Goal: Information Seeking & Learning: Learn about a topic

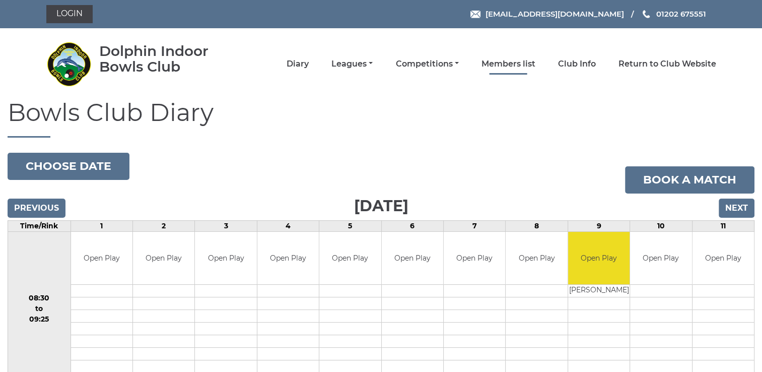
click at [499, 66] on link "Members list" at bounding box center [509, 63] width 54 height 11
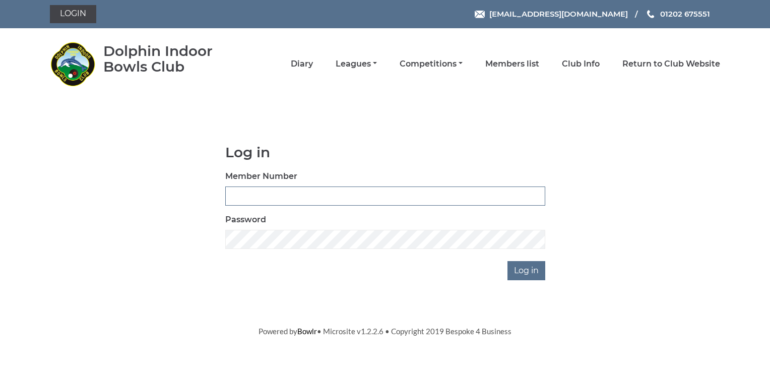
click at [253, 186] on input "Member Number" at bounding box center [385, 195] width 320 height 19
type input "1799"
click at [527, 270] on input "Log in" at bounding box center [526, 270] width 38 height 19
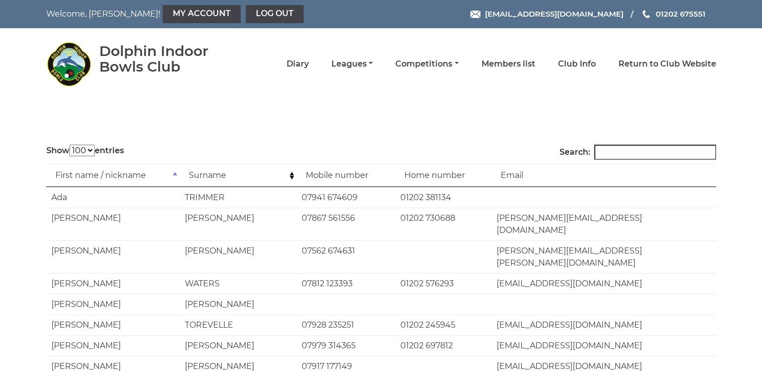
select select "100"
click at [619, 150] on input "Search:" at bounding box center [655, 152] width 122 height 15
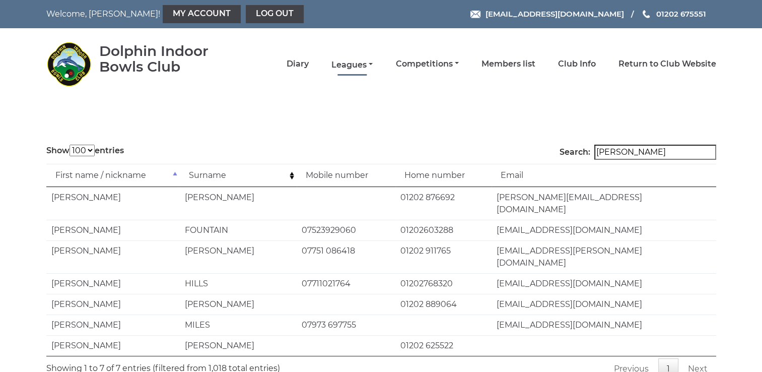
type input "[PERSON_NAME]"
click at [371, 63] on link "Leagues" at bounding box center [352, 64] width 41 height 11
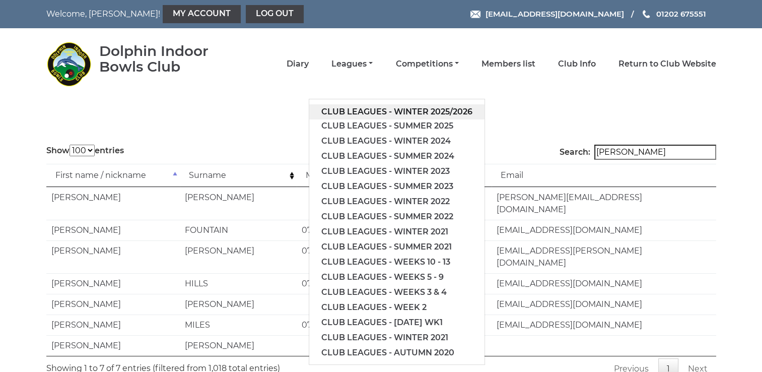
click at [370, 113] on link "Club leagues - Winter 2025/2026" at bounding box center [396, 111] width 175 height 15
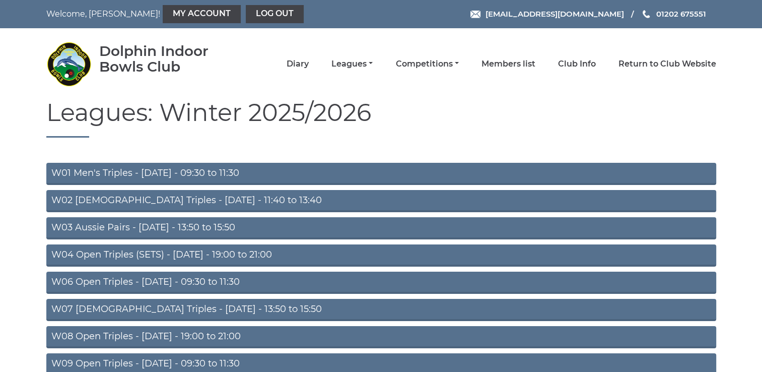
click at [222, 172] on link "W01 Men's Triples - Monday - 09:30 to 11:30" at bounding box center [381, 174] width 670 height 22
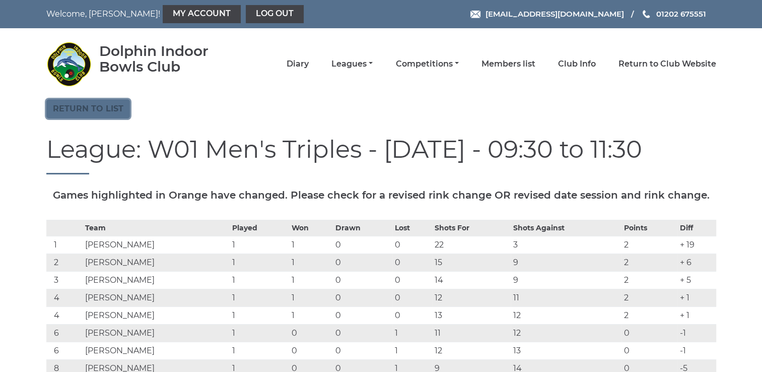
click at [90, 107] on link "Return to list" at bounding box center [88, 108] width 84 height 19
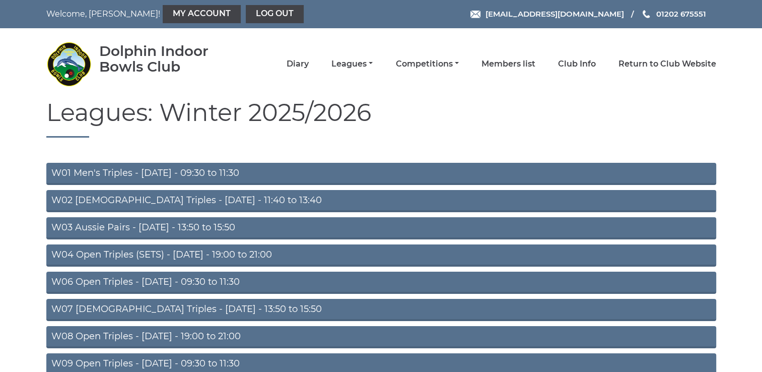
click at [151, 226] on link "W03 Aussie Pairs - [DATE] - 13:50 to 15:50" at bounding box center [381, 228] width 670 height 22
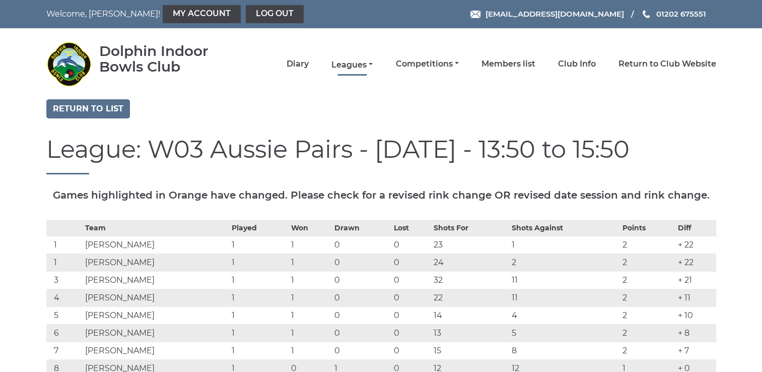
click at [359, 64] on link "Leagues" at bounding box center [352, 64] width 41 height 11
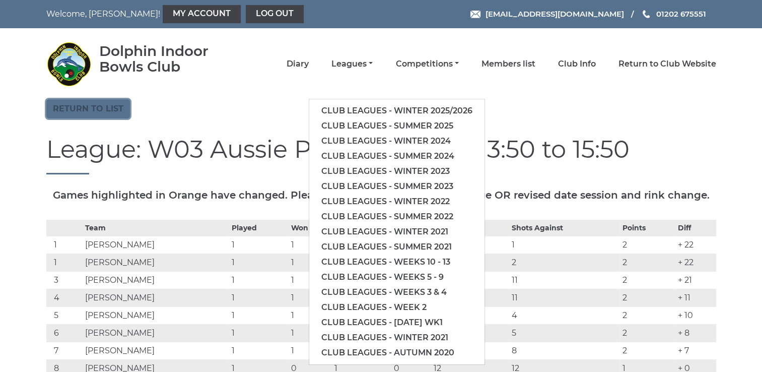
click at [105, 108] on link "Return to list" at bounding box center [88, 108] width 84 height 19
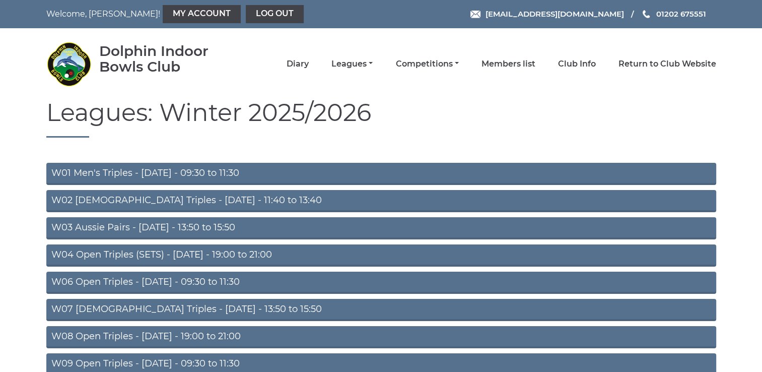
click at [166, 280] on link "W06 Open Triples - Tuesday - 09:30 to 11:30" at bounding box center [381, 283] width 670 height 22
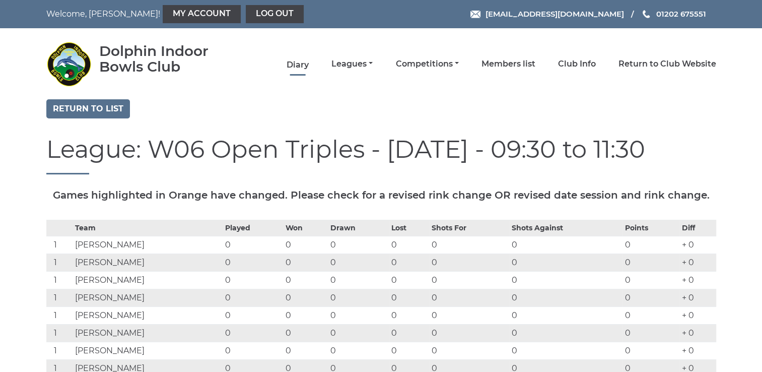
click at [303, 61] on link "Diary" at bounding box center [298, 64] width 22 height 11
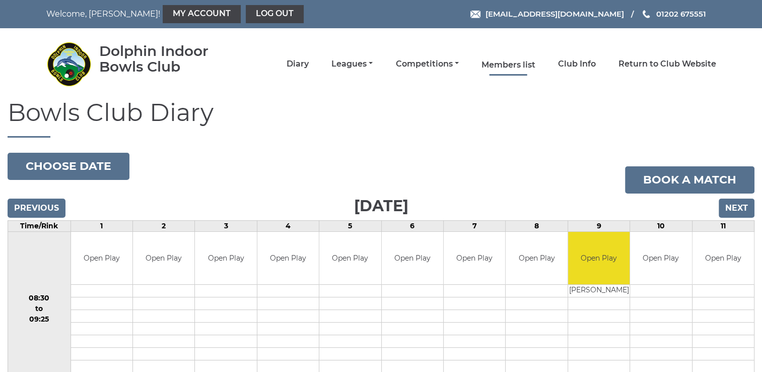
click at [532, 64] on link "Members list" at bounding box center [509, 64] width 54 height 11
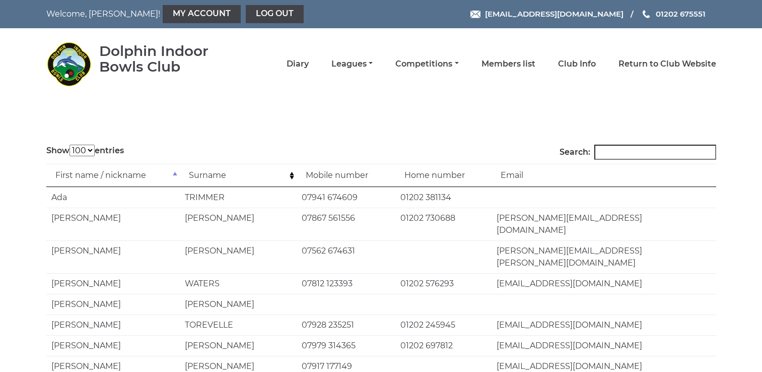
select select "100"
click at [614, 149] on input "Search:" at bounding box center [655, 152] width 122 height 15
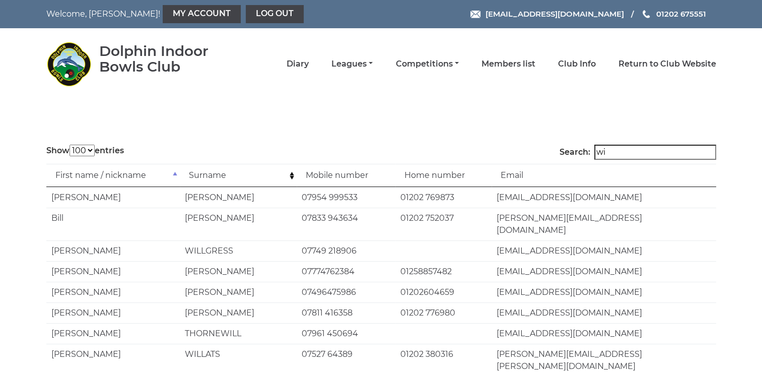
type input "w"
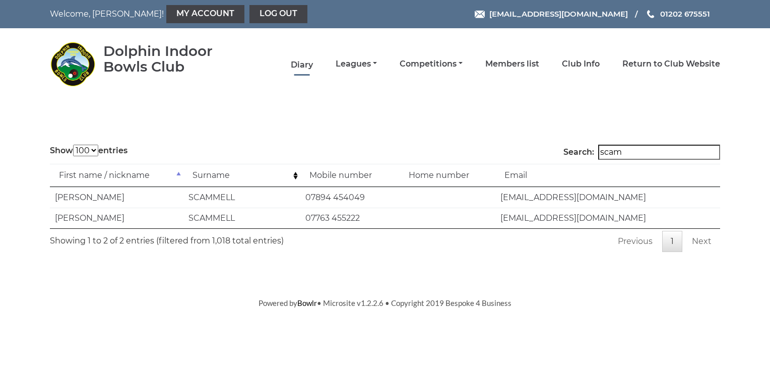
type input "scam"
click at [302, 65] on link "Diary" at bounding box center [302, 64] width 22 height 11
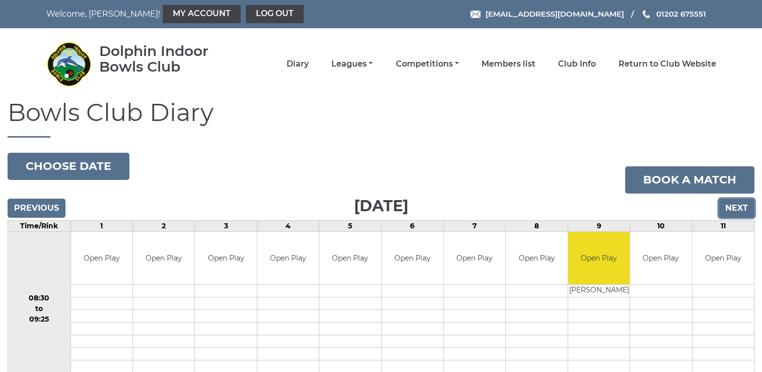
click at [738, 207] on input "Next" at bounding box center [737, 208] width 36 height 19
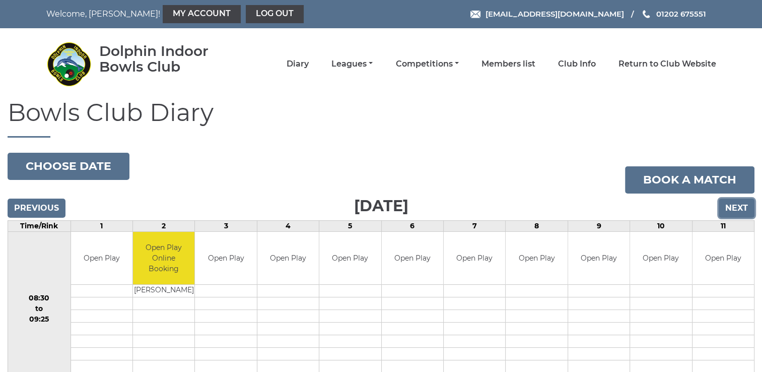
click at [739, 207] on input "Next" at bounding box center [737, 208] width 36 height 19
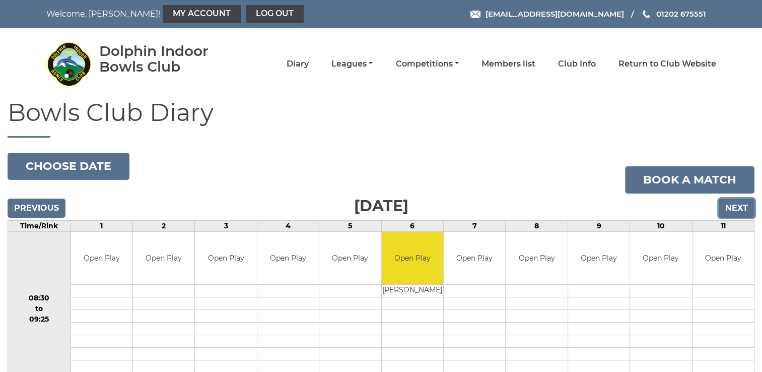
click at [739, 207] on input "Next" at bounding box center [737, 208] width 36 height 19
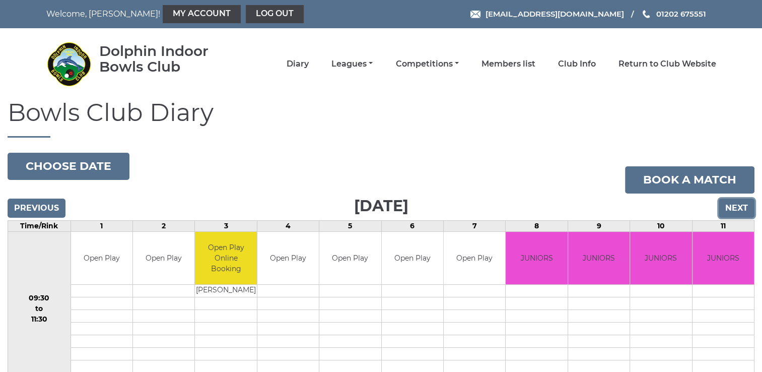
click at [739, 207] on input "Next" at bounding box center [737, 208] width 36 height 19
